Goal: Navigation & Orientation: Find specific page/section

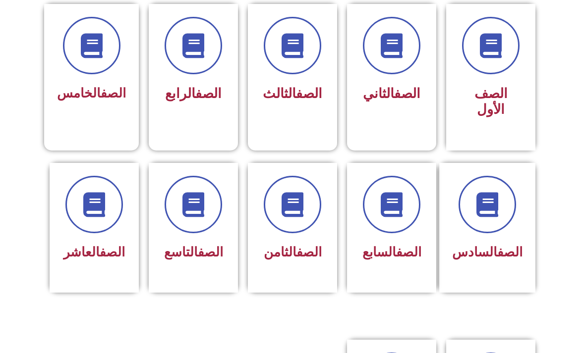
scroll to position [290, 0]
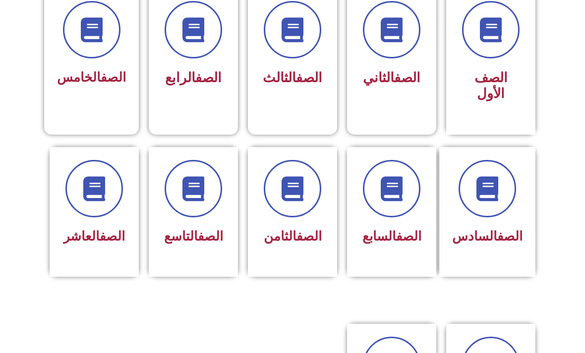
click at [271, 195] on span at bounding box center [292, 188] width 57 height 57
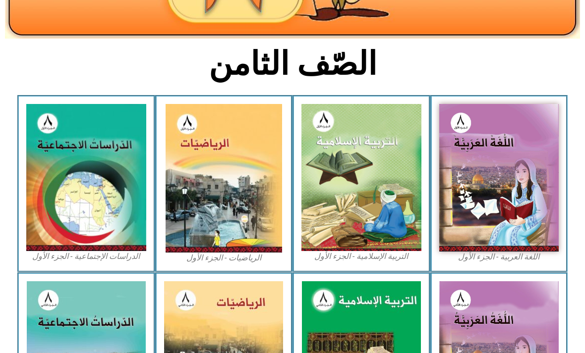
scroll to position [208, 0]
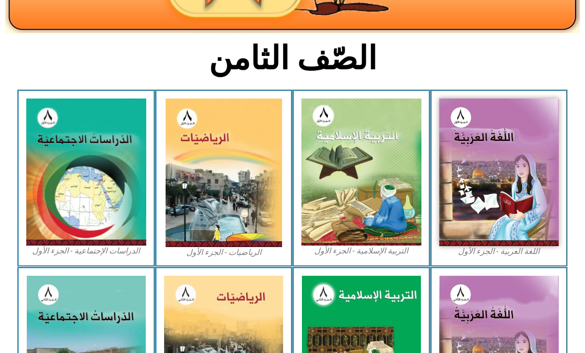
click at [95, 125] on img at bounding box center [86, 172] width 120 height 147
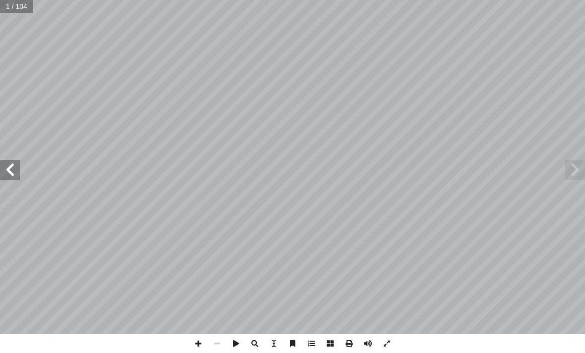
click at [18, 173] on span at bounding box center [10, 170] width 20 height 20
click at [19, 175] on span at bounding box center [10, 170] width 20 height 20
click at [18, 176] on span at bounding box center [10, 170] width 20 height 20
click at [16, 176] on span at bounding box center [10, 170] width 20 height 20
click at [18, 177] on span at bounding box center [10, 170] width 20 height 20
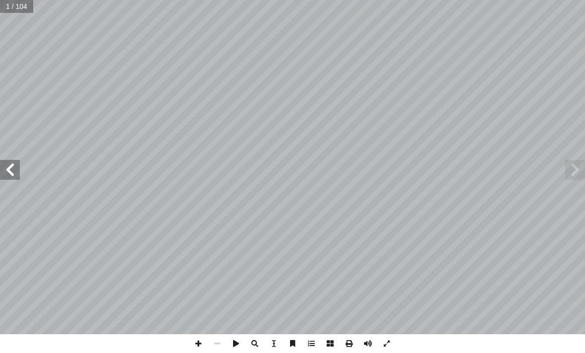
click at [15, 172] on span at bounding box center [10, 170] width 20 height 20
click at [11, 170] on span at bounding box center [10, 170] width 20 height 20
click at [12, 172] on span at bounding box center [10, 170] width 20 height 20
click at [7, 169] on span at bounding box center [10, 170] width 20 height 20
click at [13, 172] on span at bounding box center [10, 170] width 20 height 20
